Goal: Task Accomplishment & Management: Manage account settings

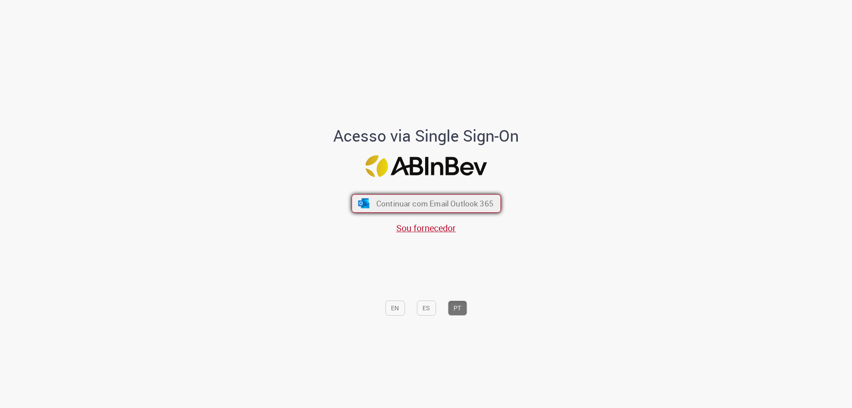
click at [432, 200] on span "Continuar com Email Outlook 365" at bounding box center [434, 203] width 117 height 10
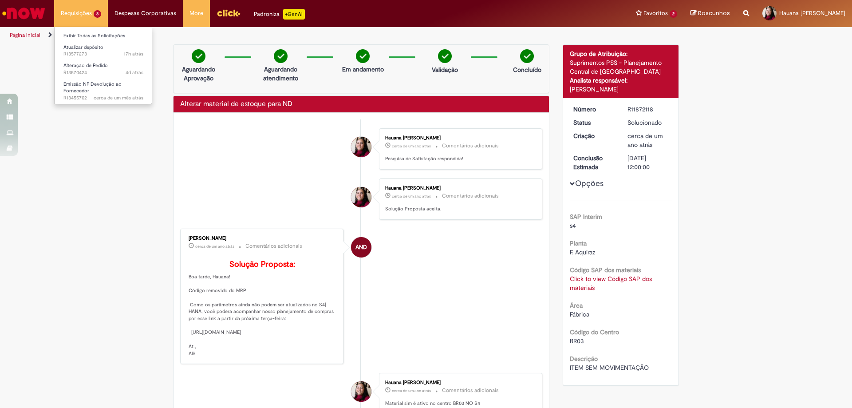
click at [83, 16] on li "Requisições 3 Exibir Todas as Solicitações Atualizar depósito 17h atrás 17 hora…" at bounding box center [81, 13] width 54 height 27
click at [83, 89] on span "Emissão NF Devolução ao Fornecedor" at bounding box center [92, 88] width 58 height 14
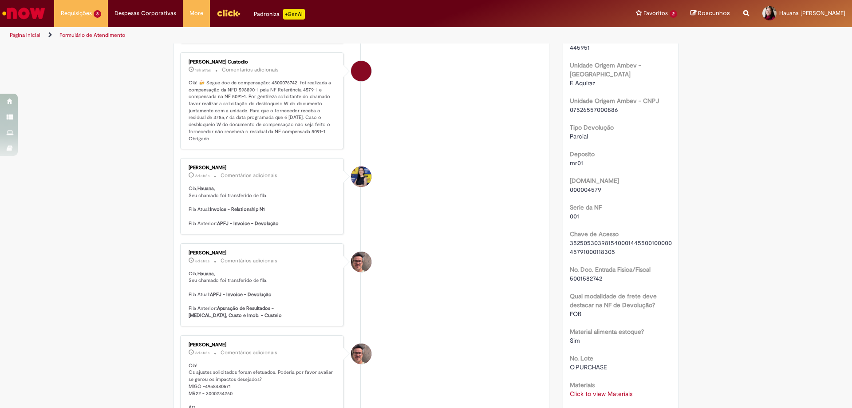
scroll to position [433, 0]
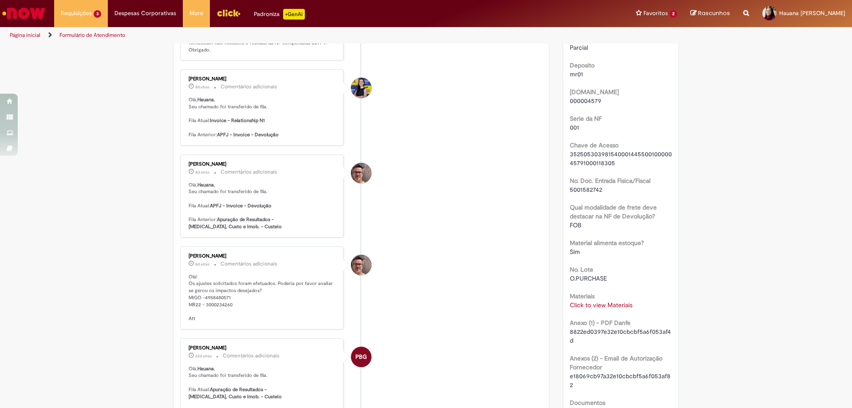
click at [604, 307] on link "Click to view Materiais" at bounding box center [601, 305] width 63 height 8
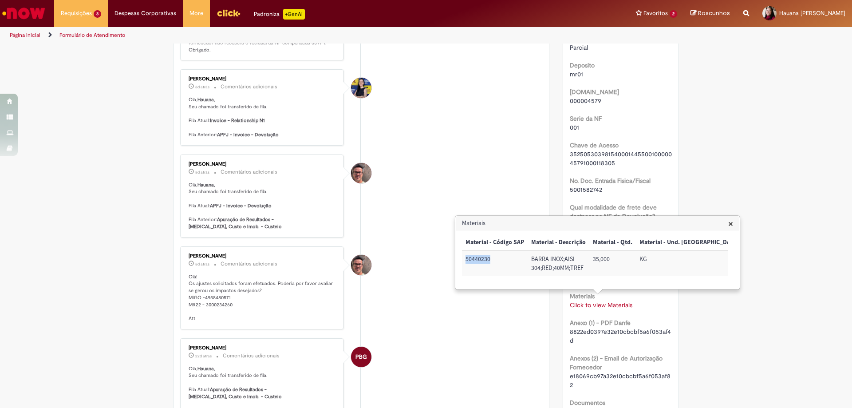
drag, startPoint x: 465, startPoint y: 257, endPoint x: 491, endPoint y: 258, distance: 26.2
click at [491, 258] on td "50440230" at bounding box center [495, 263] width 66 height 25
copy td "50440230"
click at [427, 140] on li "[PERSON_NAME] 8d atrás 8 dias atrás Comentários adicionais Olá, Hauana , Seu ch…" at bounding box center [361, 107] width 362 height 76
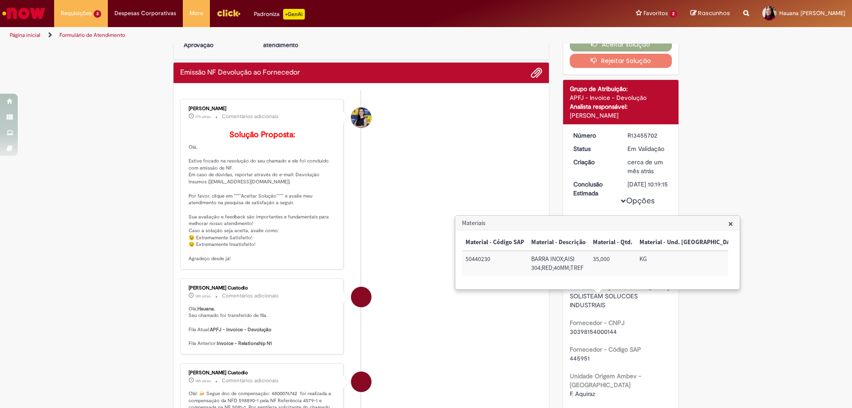
scroll to position [0, 0]
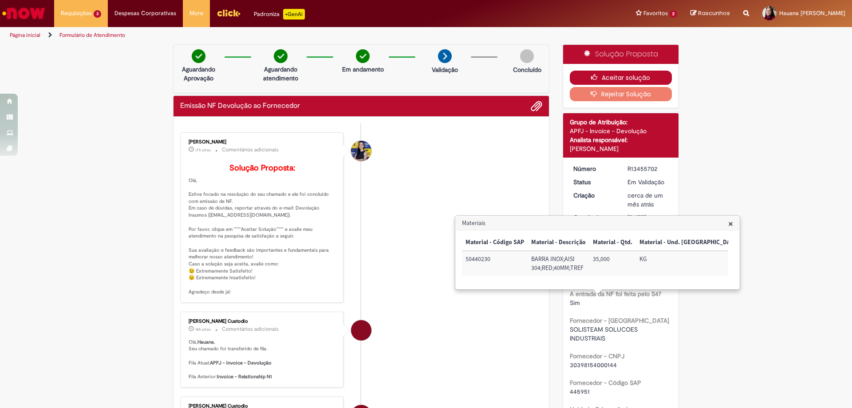
click at [618, 78] on button "Aceitar solução" at bounding box center [621, 78] width 103 height 14
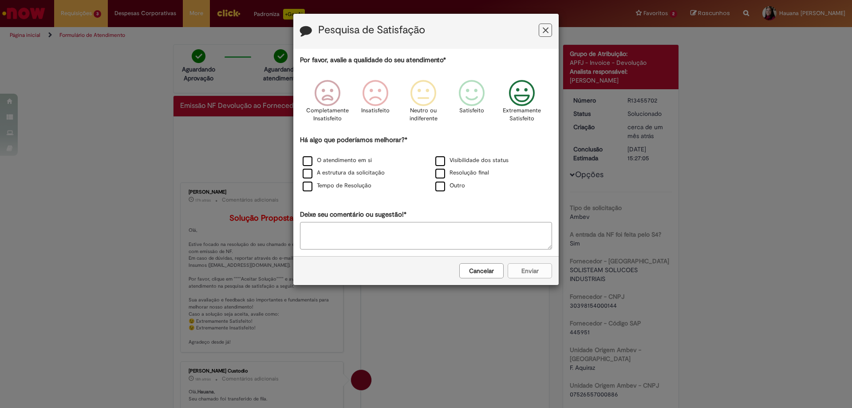
click at [521, 92] on icon "Feedback" at bounding box center [521, 93] width 33 height 27
click at [329, 161] on label "O atendimento em si" at bounding box center [337, 160] width 69 height 8
click at [527, 271] on button "Enviar" at bounding box center [530, 270] width 44 height 15
